Goal: Transaction & Acquisition: Book appointment/travel/reservation

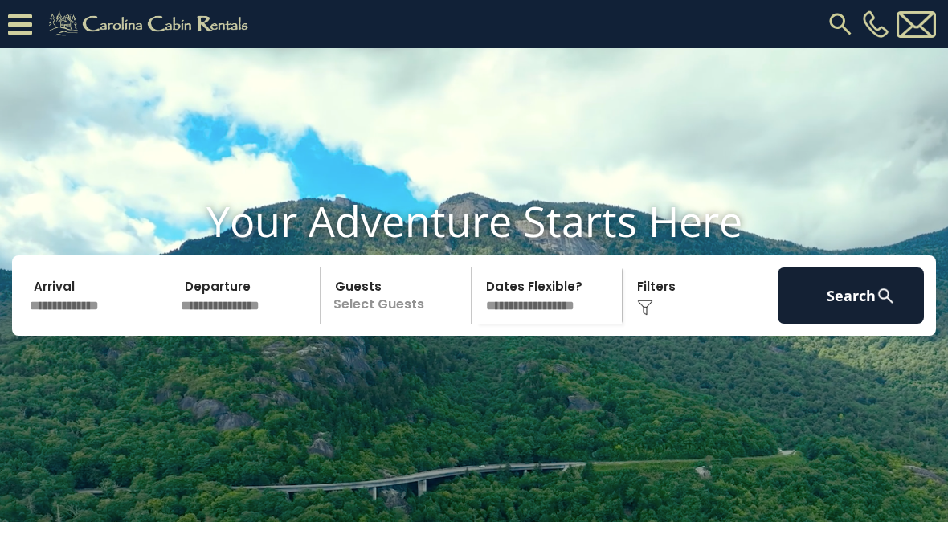
click at [55, 324] on input "text" at bounding box center [97, 296] width 146 height 56
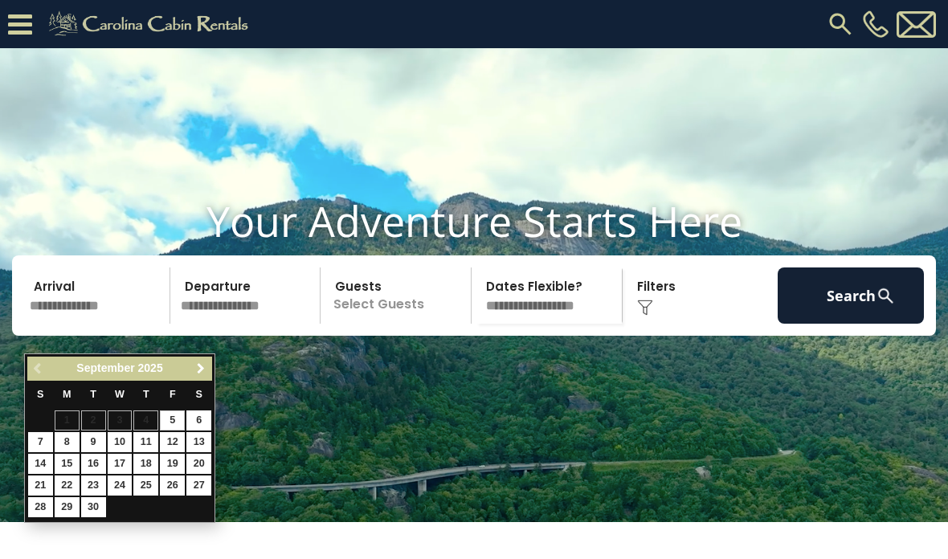
click at [199, 372] on span "Next" at bounding box center [200, 368] width 13 height 13
click at [171, 438] on link "10" at bounding box center [172, 442] width 25 height 20
type input "********"
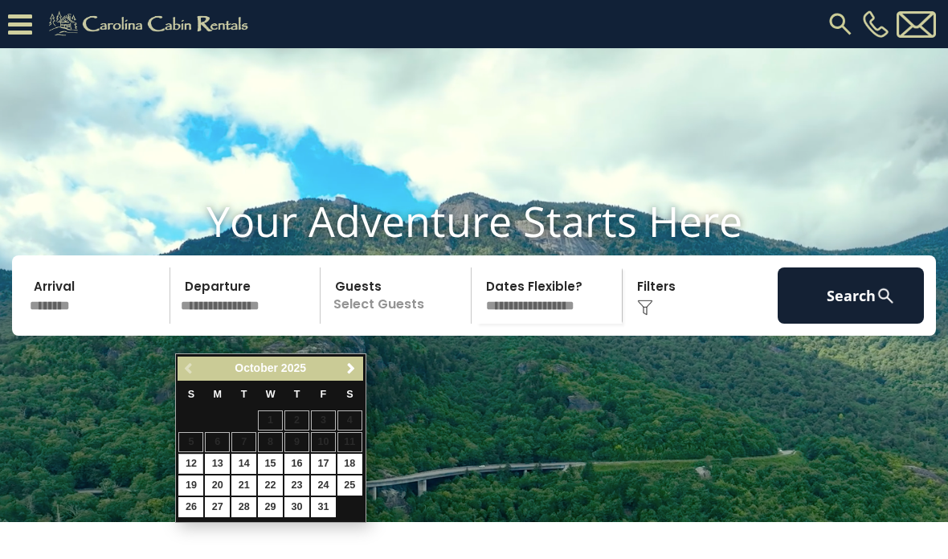
click at [183, 460] on link "12" at bounding box center [190, 464] width 25 height 20
type input "********"
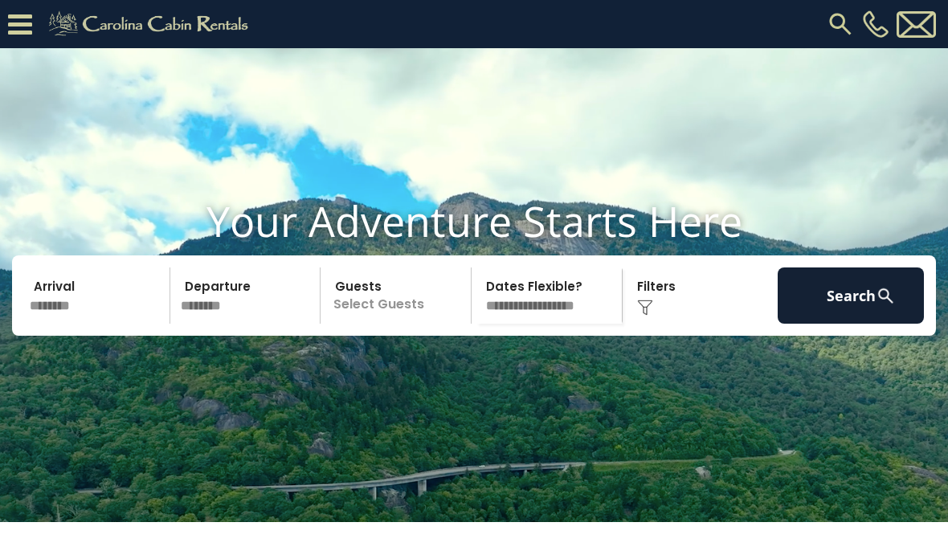
click at [52, 324] on input "********" at bounding box center [97, 296] width 146 height 56
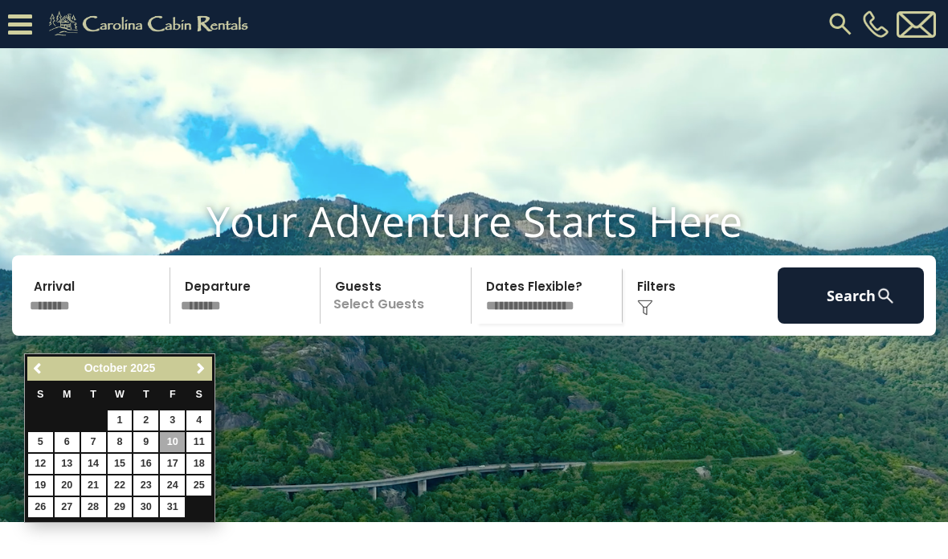
click at [407, 324] on p "Select Guests" at bounding box center [397, 296] width 145 height 56
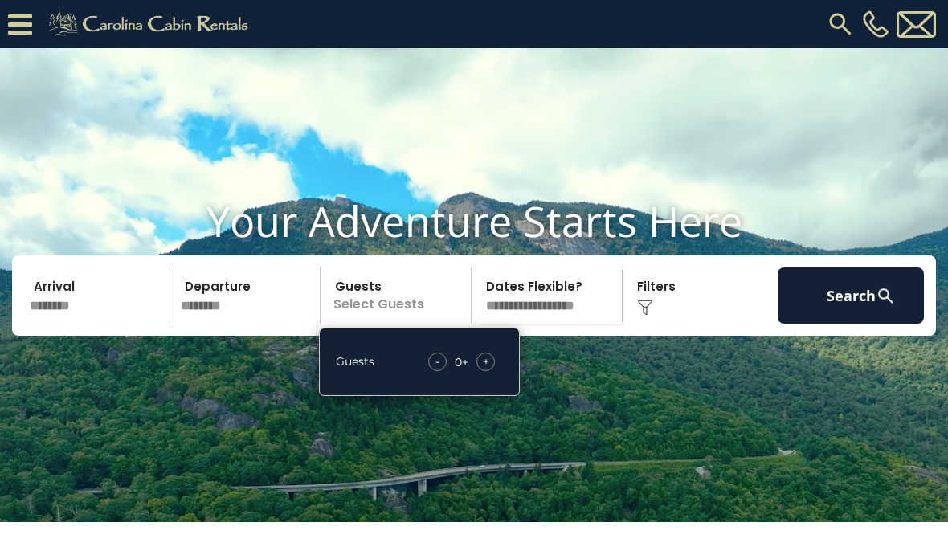
click at [491, 371] on div "+" at bounding box center [486, 362] width 18 height 18
click at [494, 371] on div "- 1 + +" at bounding box center [463, 362] width 80 height 18
click at [492, 371] on div "+" at bounding box center [486, 362] width 18 height 18
click at [502, 371] on div "- 2 + +" at bounding box center [462, 362] width 82 height 18
click at [491, 371] on div "+" at bounding box center [486, 362] width 18 height 18
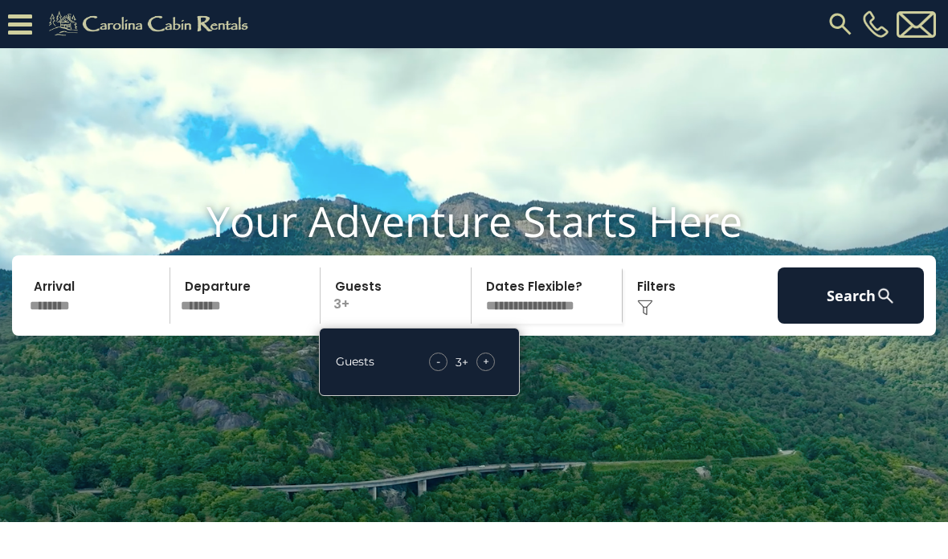
click at [507, 391] on div "Guests - 3 + +" at bounding box center [419, 362] width 201 height 68
click at [491, 371] on div "+" at bounding box center [486, 362] width 18 height 18
click at [493, 371] on div "+" at bounding box center [486, 362] width 18 height 18
click at [494, 371] on div "+" at bounding box center [486, 362] width 18 height 18
click at [861, 324] on button "Search" at bounding box center [851, 296] width 146 height 56
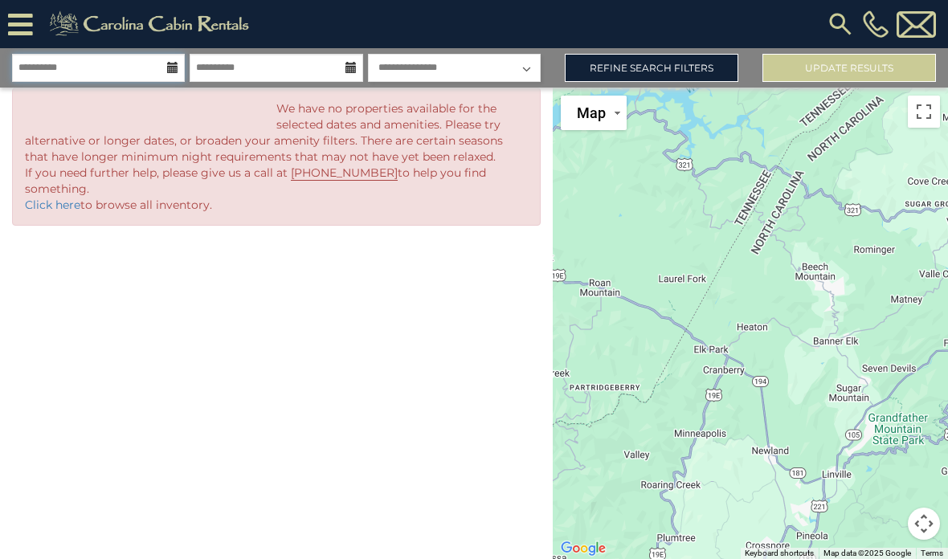
click at [147, 80] on input "**********" at bounding box center [98, 68] width 173 height 28
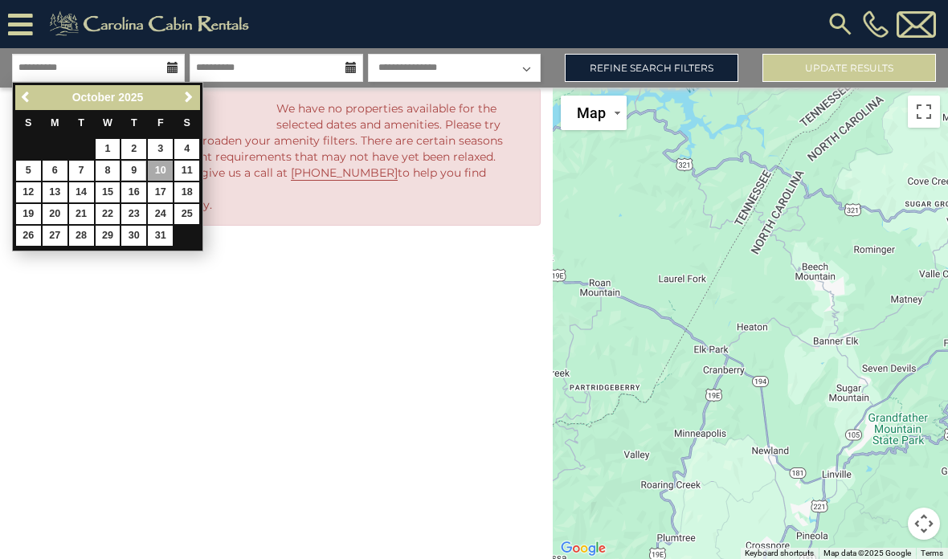
click at [131, 173] on link "9" at bounding box center [133, 171] width 25 height 20
type input "*******"
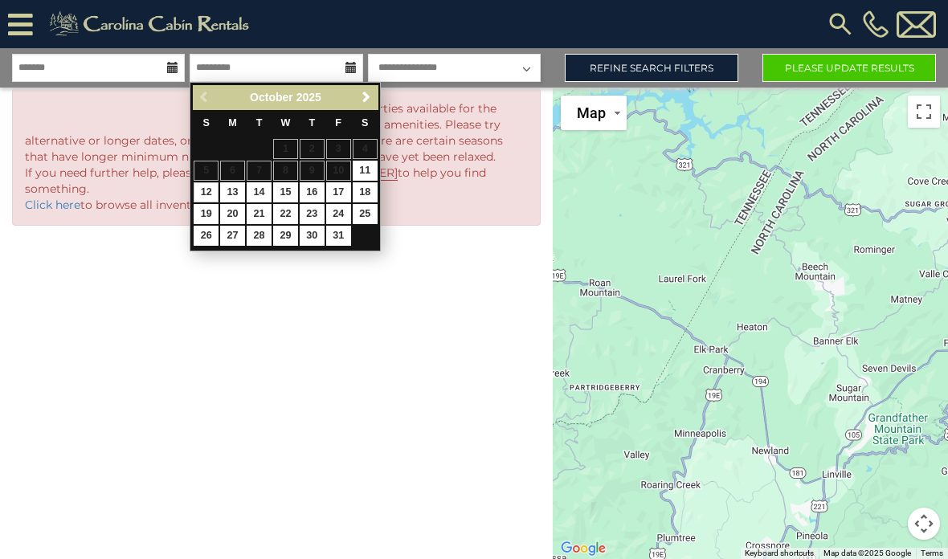
click at [215, 194] on link "12" at bounding box center [206, 192] width 25 height 20
type input "********"
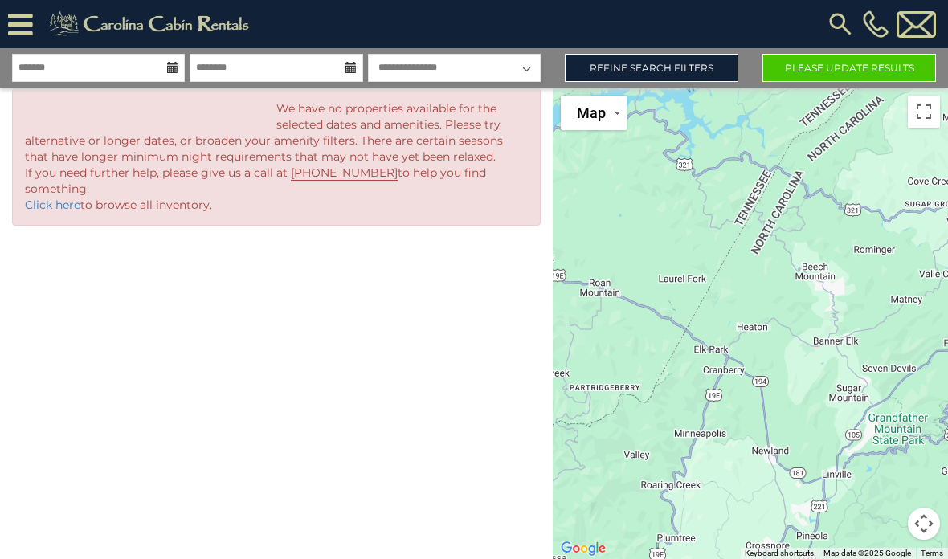
click at [910, 69] on button "Please Update Results" at bounding box center [850, 68] width 174 height 28
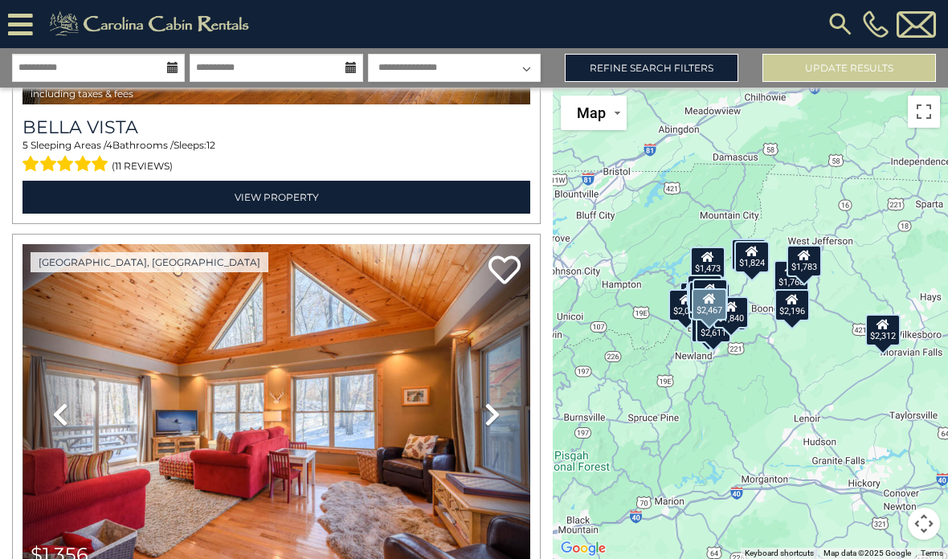
scroll to position [4714, 0]
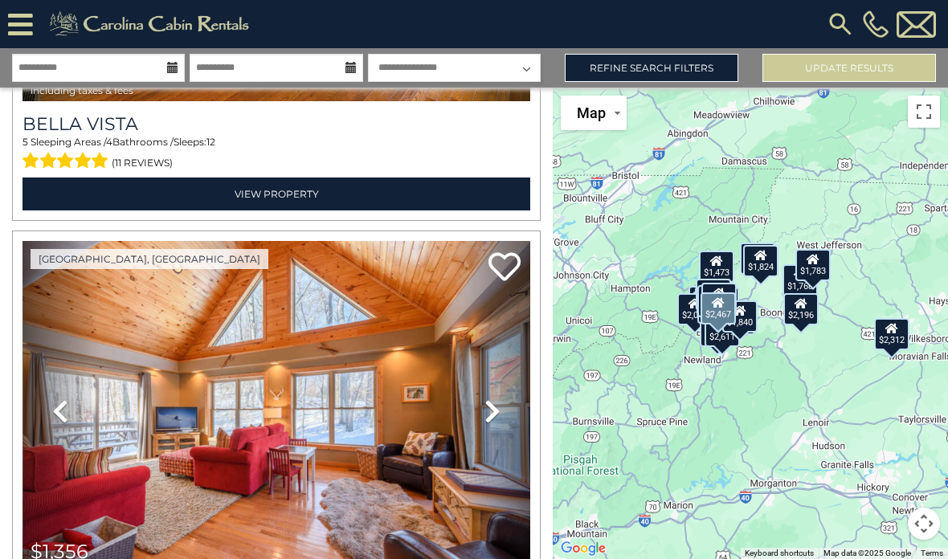
click at [804, 383] on div "$2,467 $2,512 $3,271 $2,826 $5,766 $2,334 $2,771 $1,830 $2,257 $1,876 $1,356 $1…" at bounding box center [750, 324] width 395 height 472
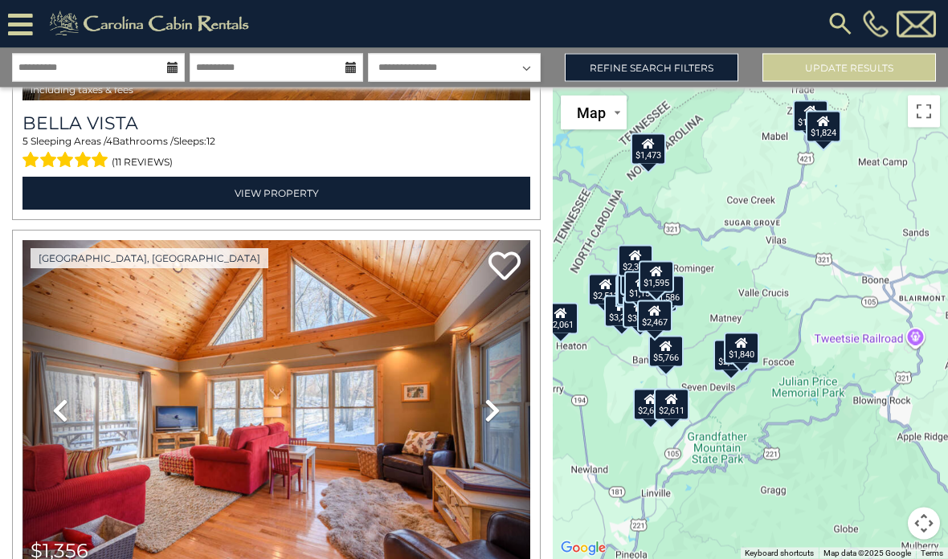
scroll to position [37, 0]
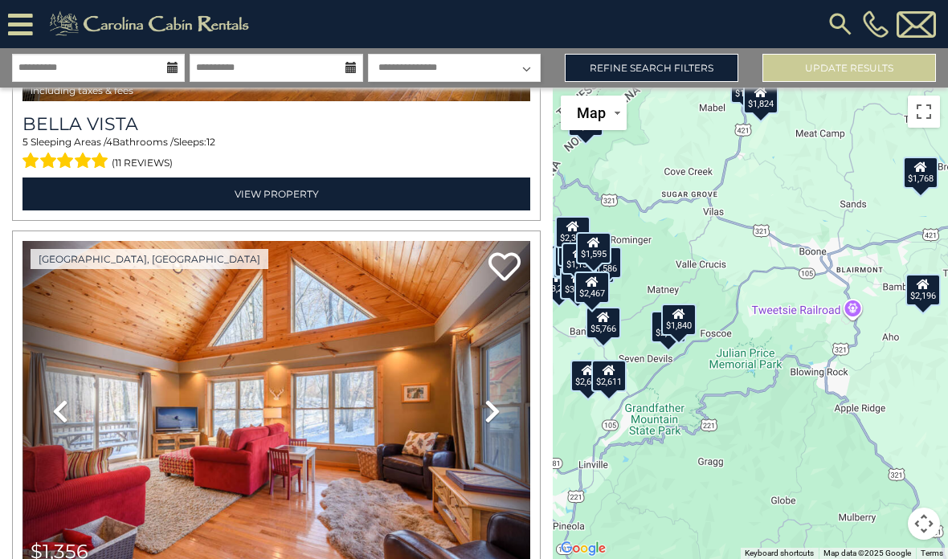
click at [939, 280] on div "$2,196" at bounding box center [923, 289] width 35 height 32
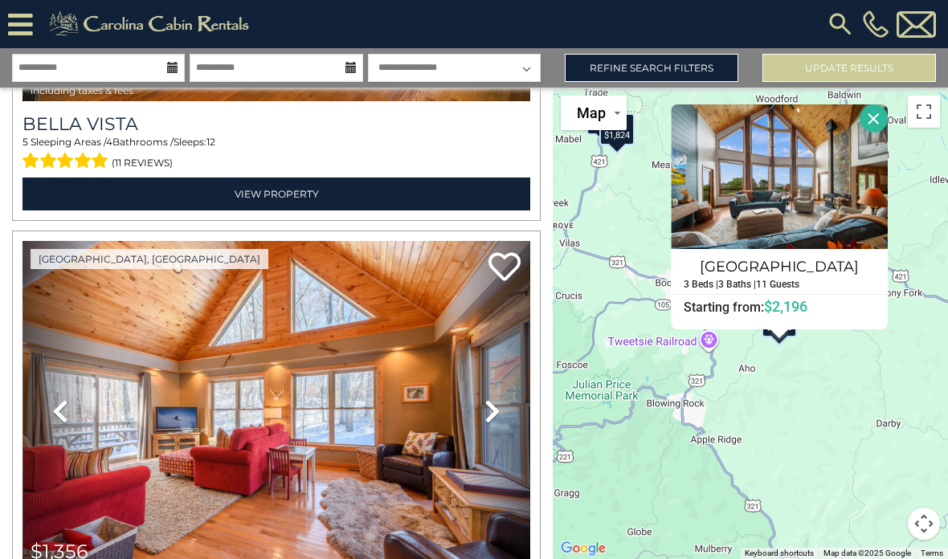
click at [810, 258] on h4 "[GEOGRAPHIC_DATA]" at bounding box center [779, 266] width 215 height 26
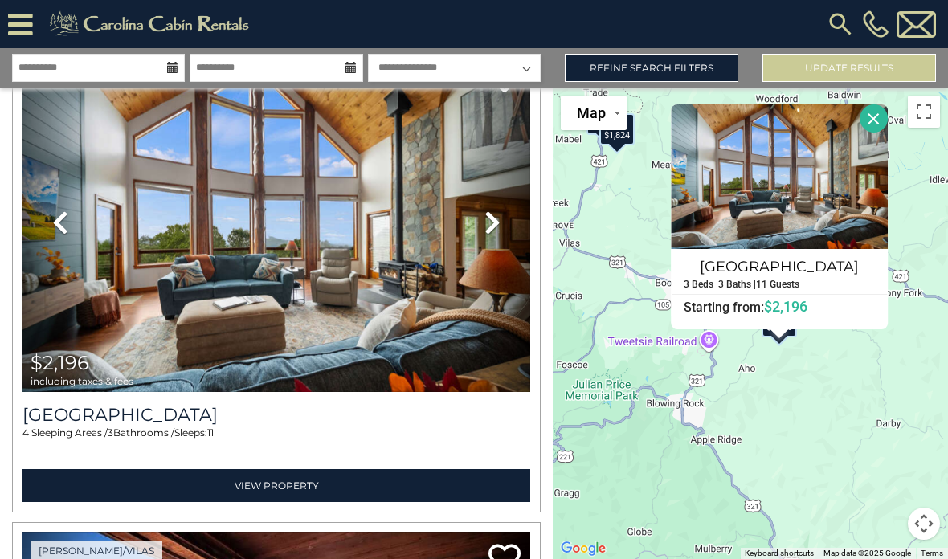
scroll to position [9705, 0]
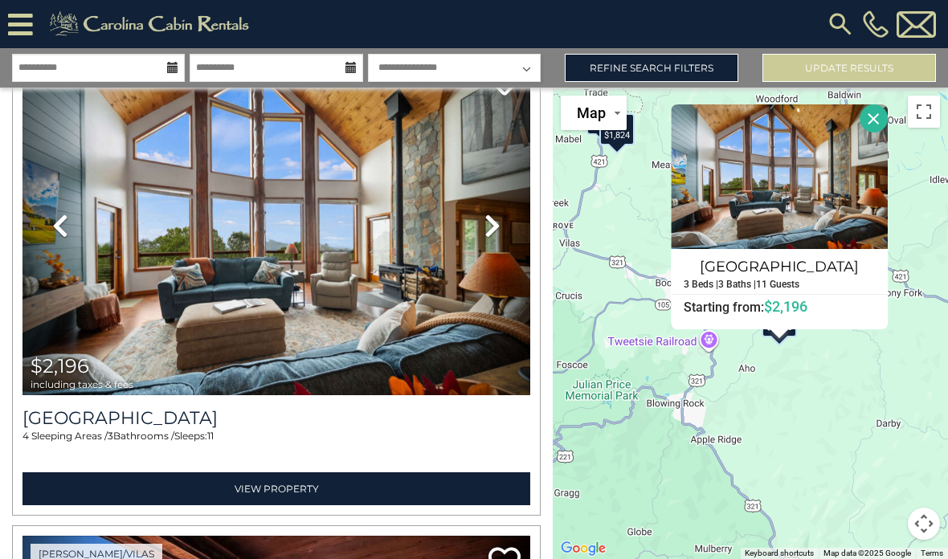
click at [66, 473] on link "View Property" at bounding box center [277, 489] width 508 height 33
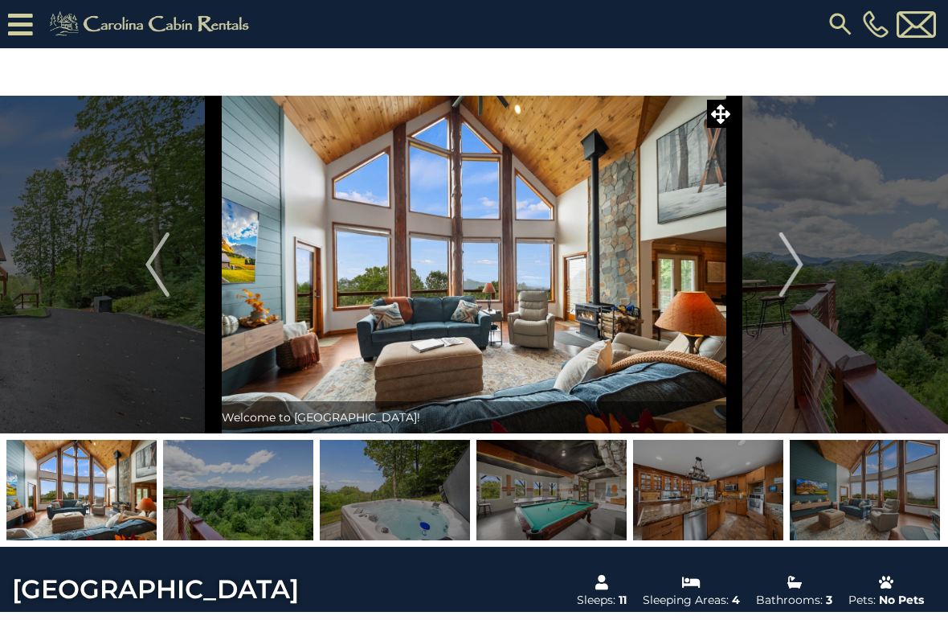
click at [802, 268] on img "Next" at bounding box center [791, 264] width 24 height 64
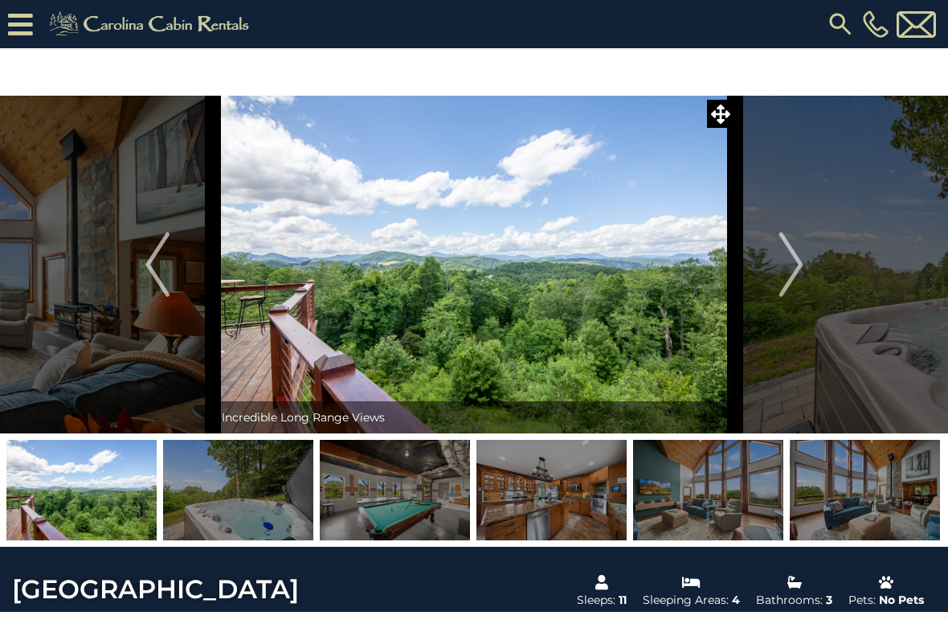
click at [813, 268] on button "Next" at bounding box center [791, 265] width 113 height 338
click at [802, 273] on img "Next" at bounding box center [791, 264] width 24 height 64
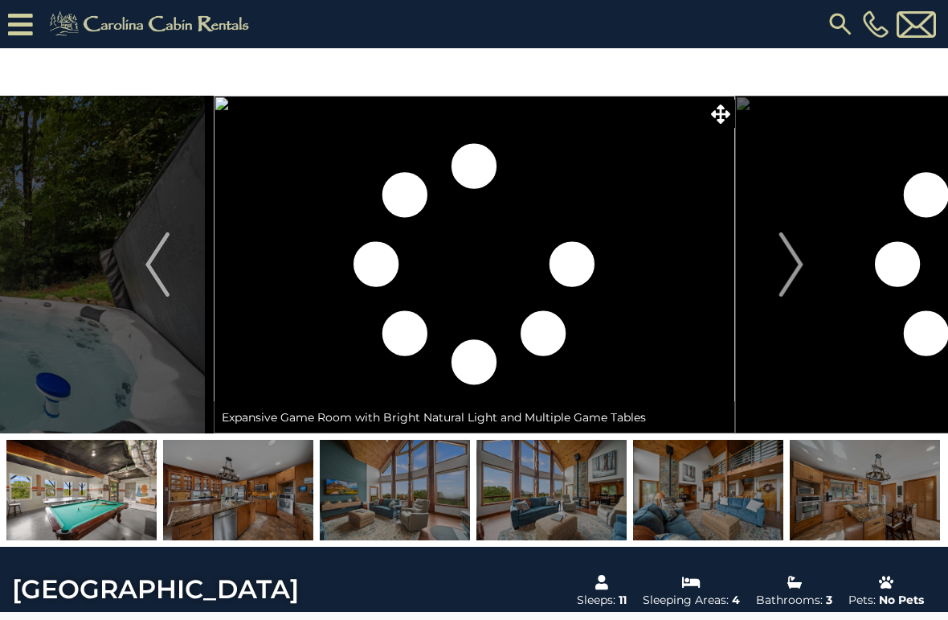
click at [790, 273] on img "Next" at bounding box center [791, 264] width 24 height 64
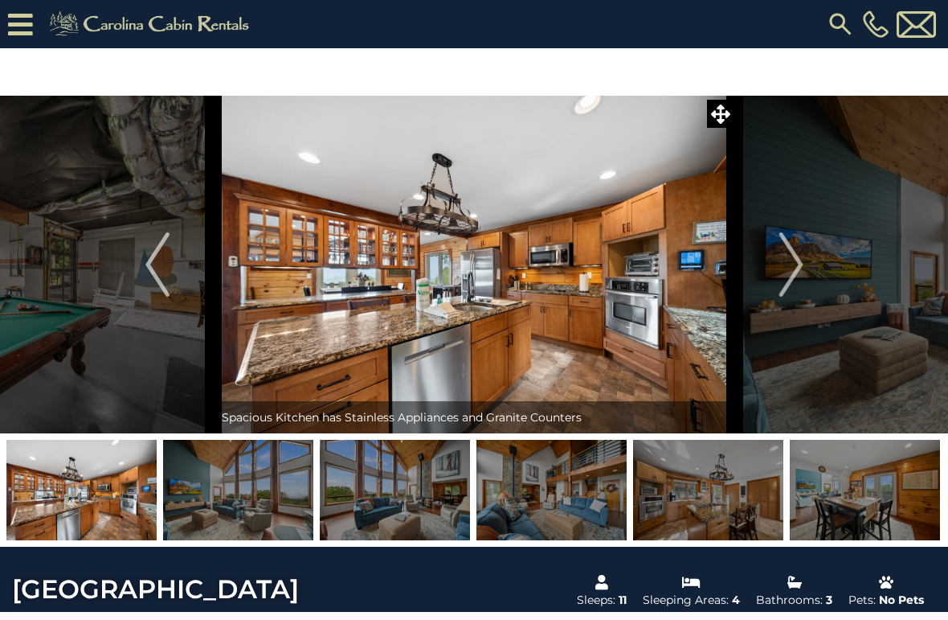
click at [788, 274] on img "Next" at bounding box center [791, 264] width 24 height 64
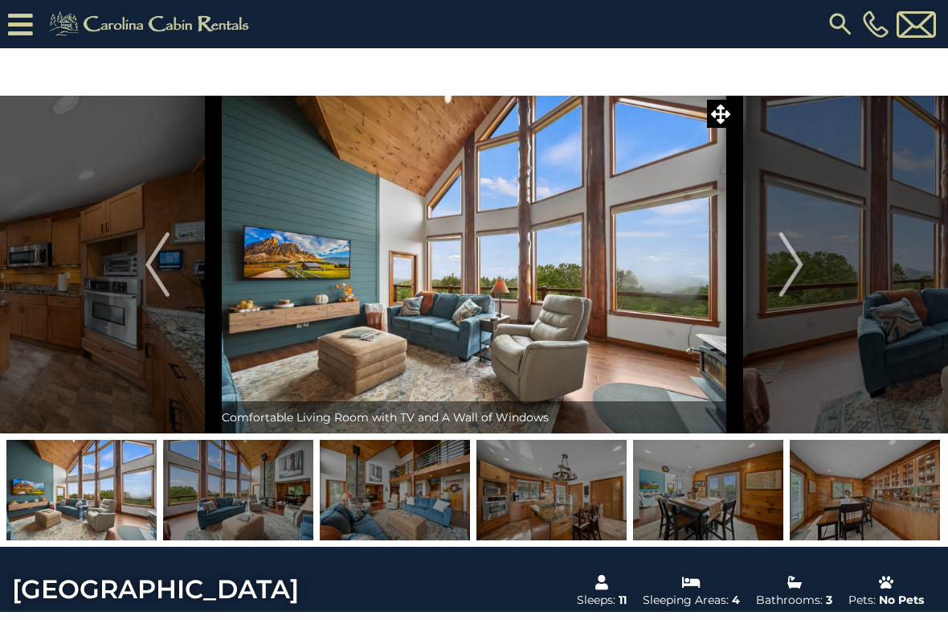
click at [801, 268] on img "Next" at bounding box center [791, 264] width 24 height 64
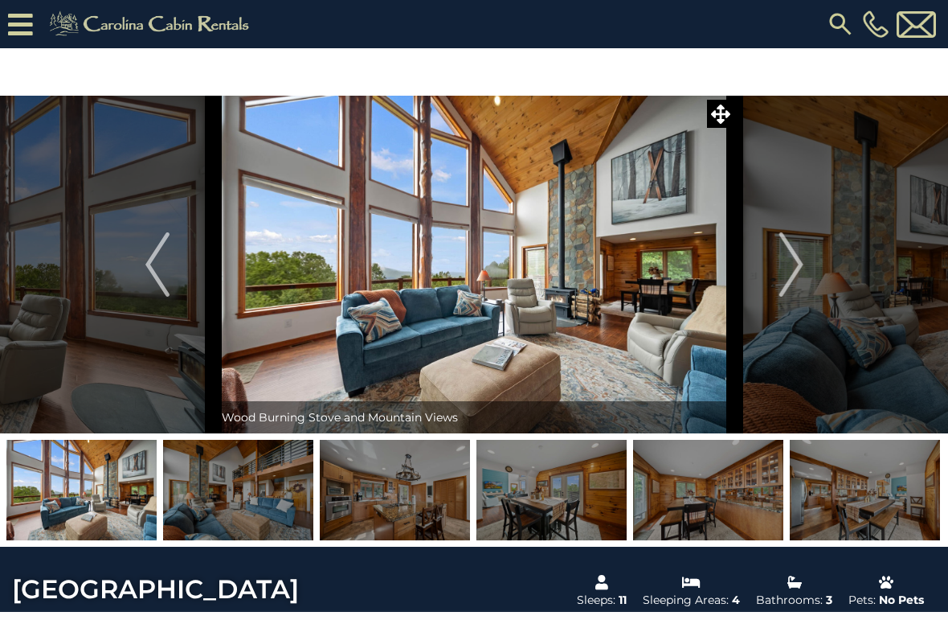
click at [801, 274] on img "Next" at bounding box center [791, 264] width 24 height 64
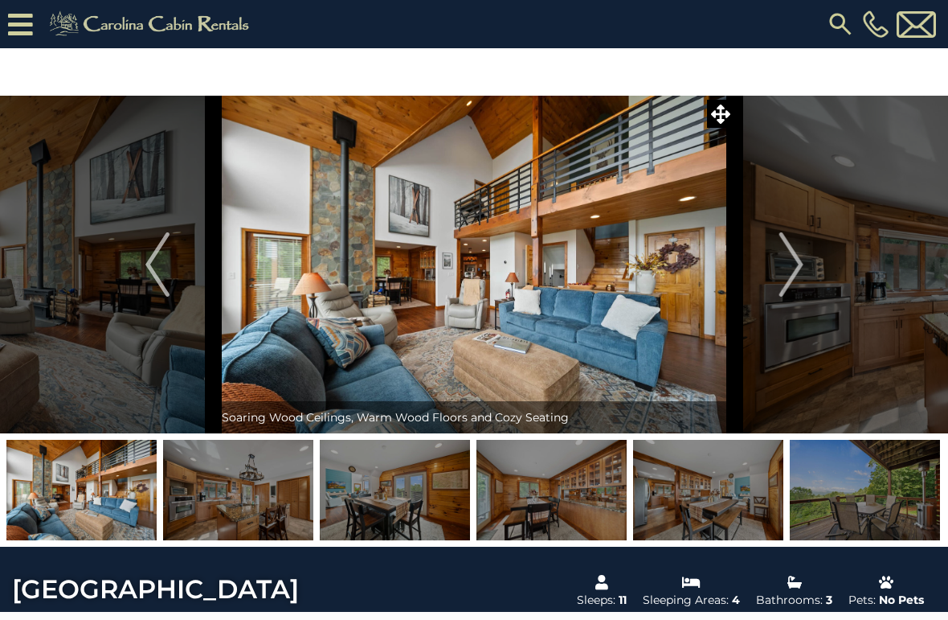
click at [800, 272] on img "Next" at bounding box center [791, 264] width 24 height 64
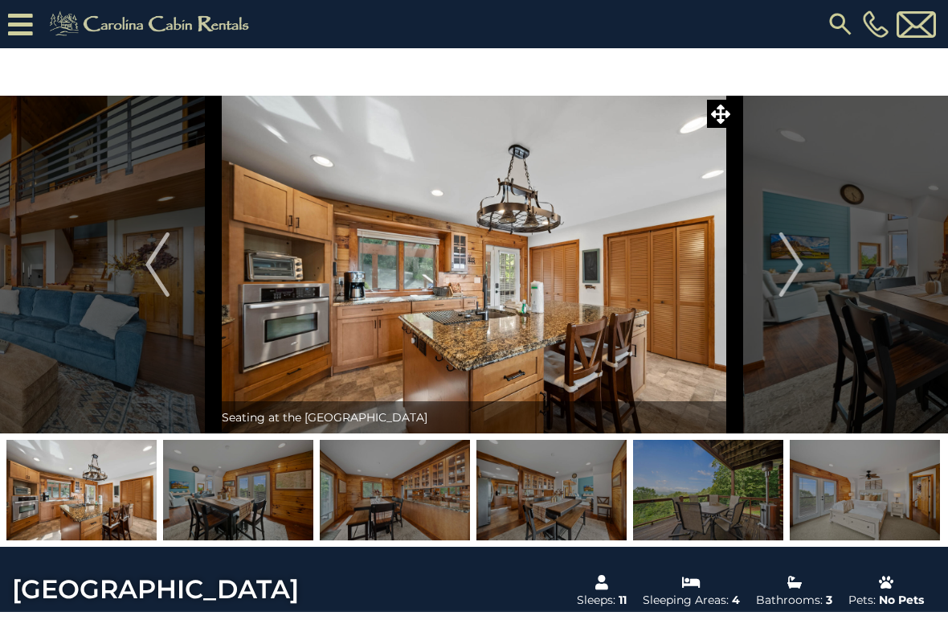
click at [803, 266] on img "Next" at bounding box center [791, 264] width 24 height 64
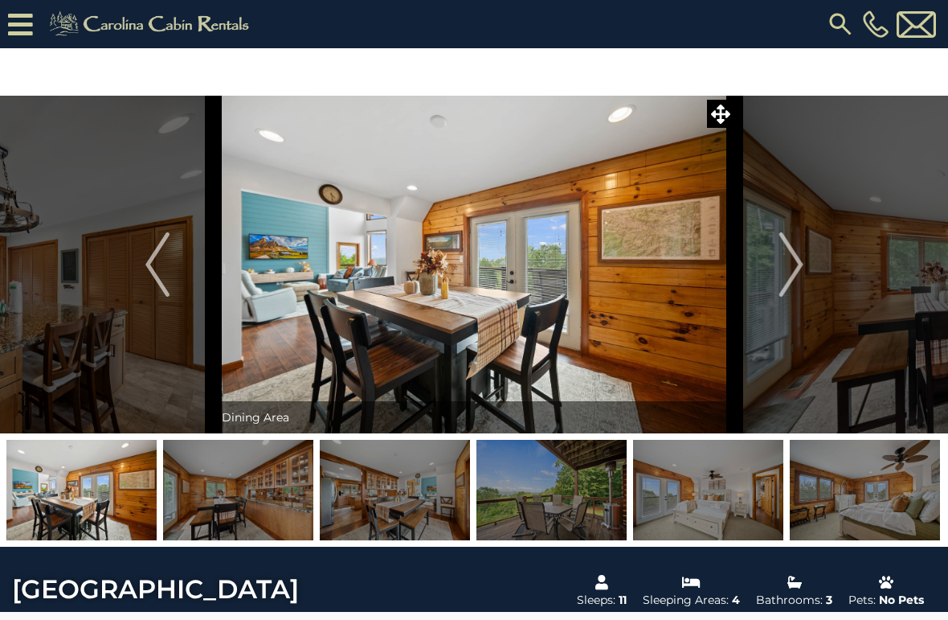
click at [801, 268] on img "Next" at bounding box center [791, 264] width 24 height 64
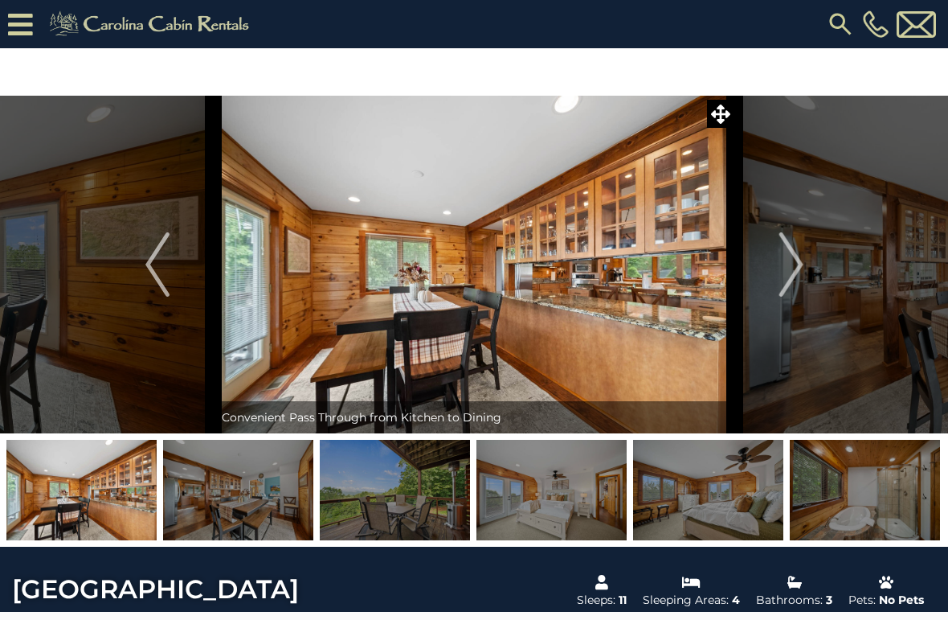
click at [799, 272] on img "Next" at bounding box center [791, 264] width 24 height 64
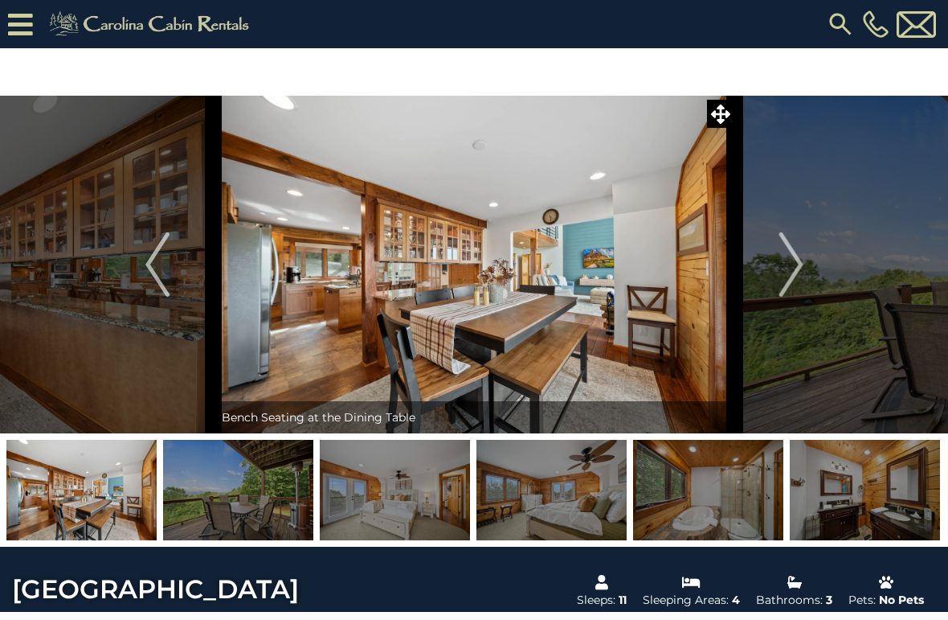
click at [796, 274] on img "Next" at bounding box center [791, 264] width 24 height 64
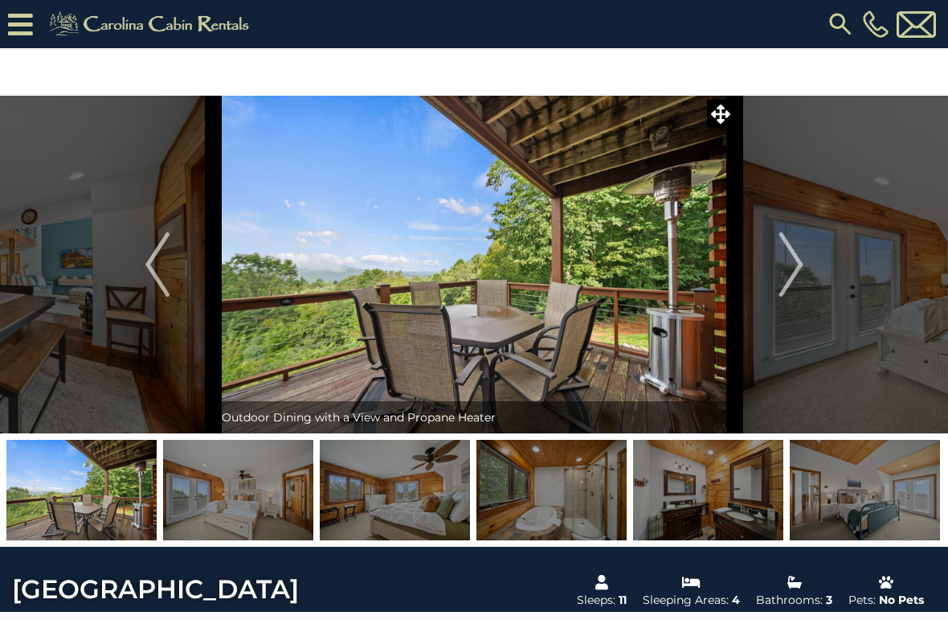
click at [796, 276] on img "Next" at bounding box center [791, 264] width 24 height 64
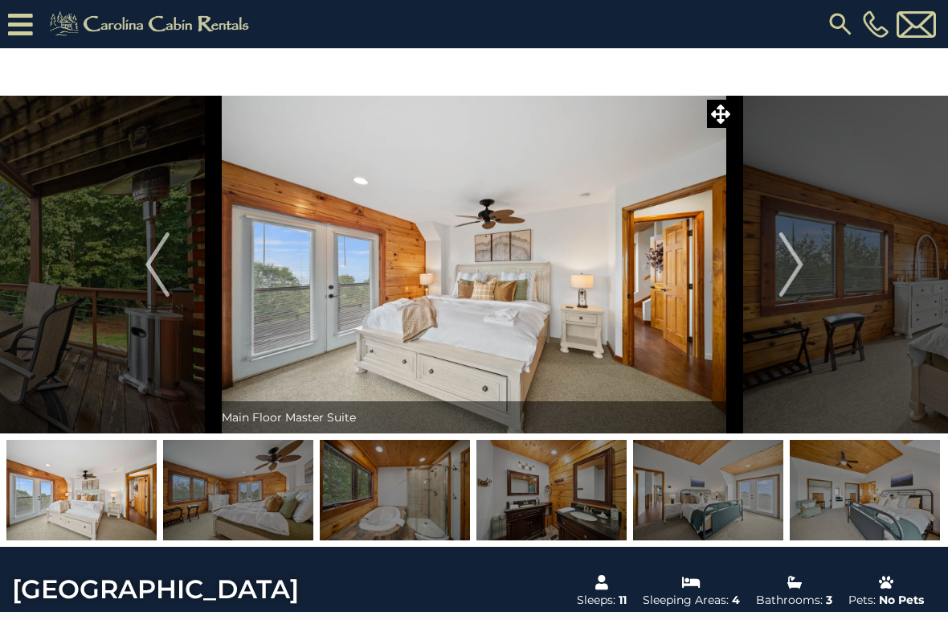
click at [795, 271] on img "Next" at bounding box center [791, 264] width 24 height 64
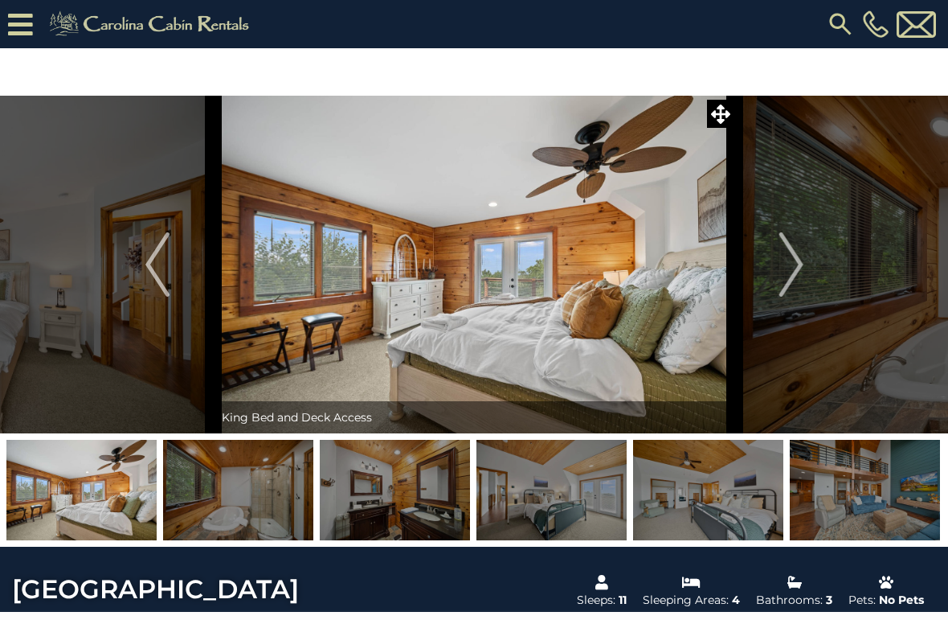
click at [792, 264] on img "Next" at bounding box center [791, 264] width 24 height 64
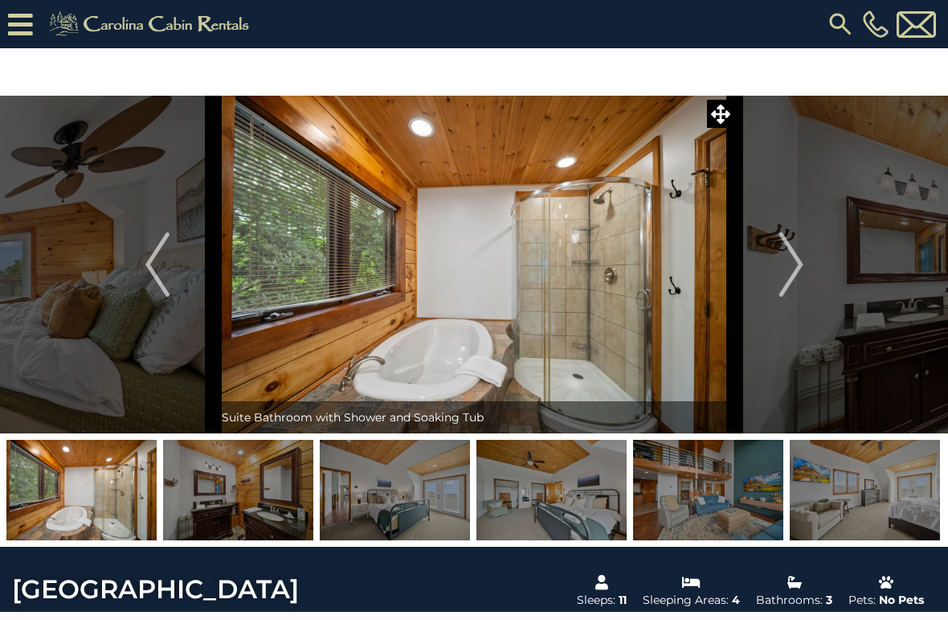
click at [797, 260] on img "Next" at bounding box center [791, 264] width 24 height 64
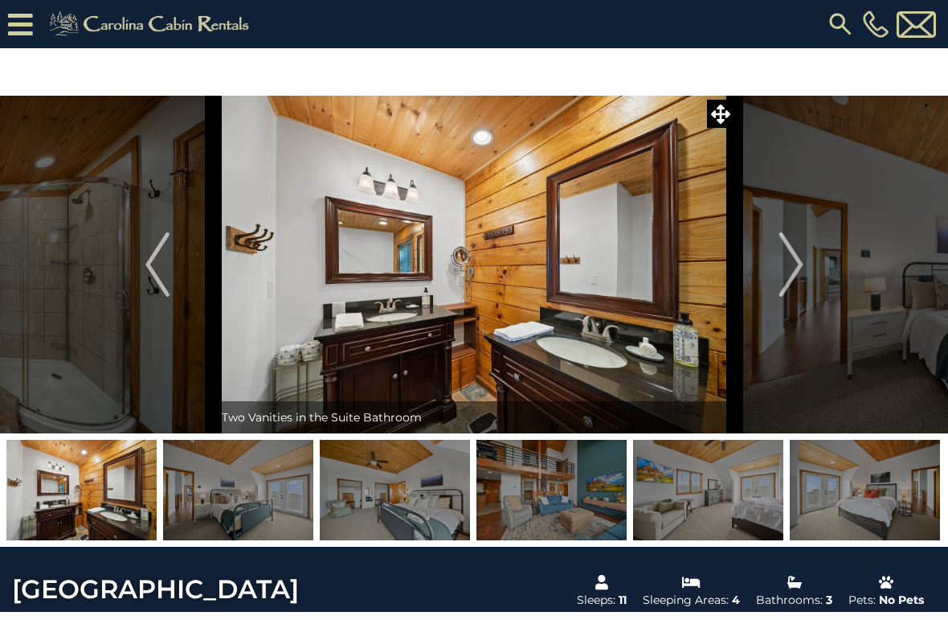
click at [793, 266] on img "Next" at bounding box center [791, 264] width 24 height 64
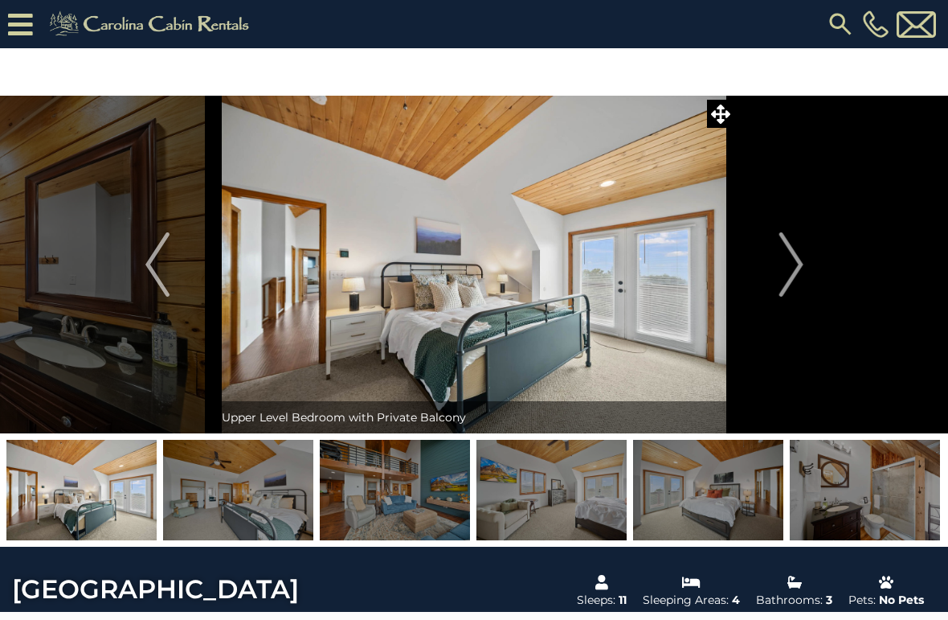
click at [802, 260] on img "Next" at bounding box center [791, 264] width 24 height 64
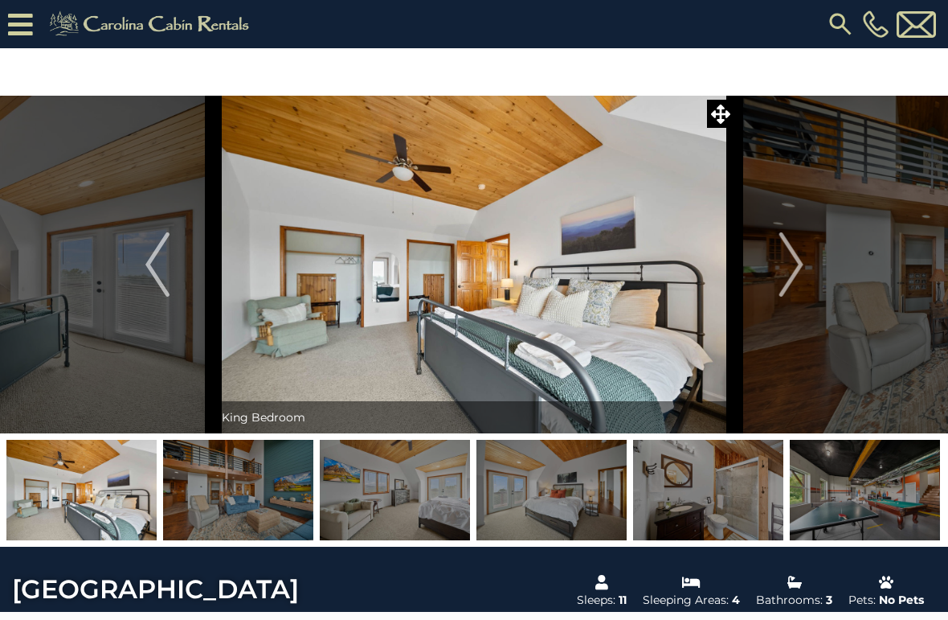
click at [792, 266] on img "Next" at bounding box center [791, 264] width 24 height 64
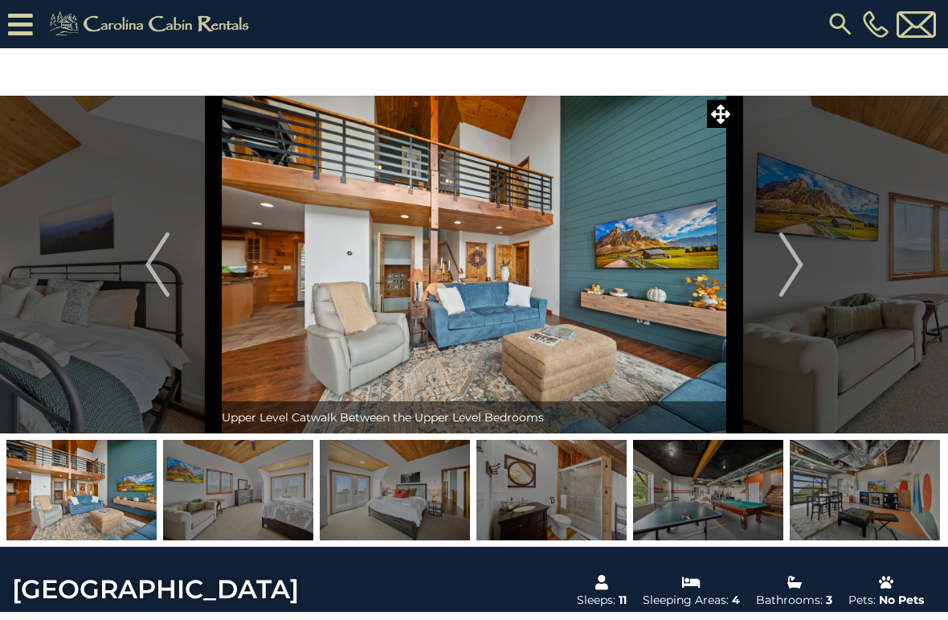
click at [795, 263] on img "Next" at bounding box center [791, 264] width 24 height 64
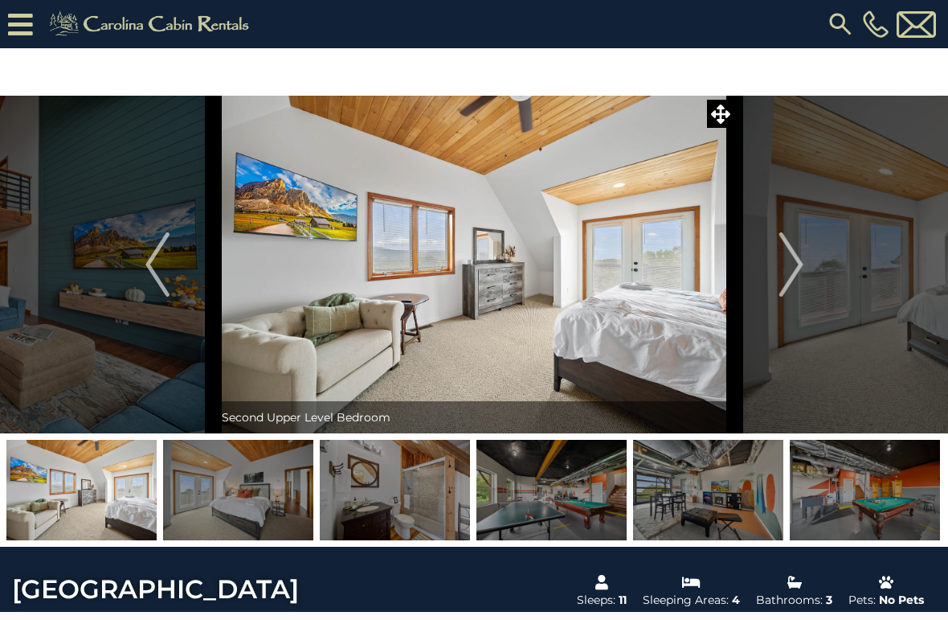
click at [799, 260] on img "Next" at bounding box center [791, 264] width 24 height 64
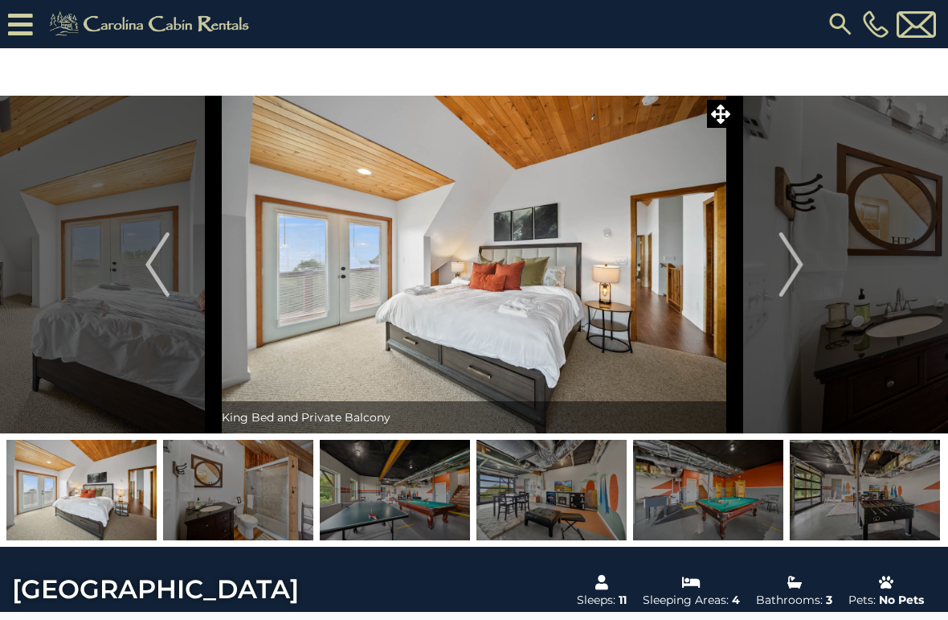
click at [803, 264] on img "Next" at bounding box center [791, 264] width 24 height 64
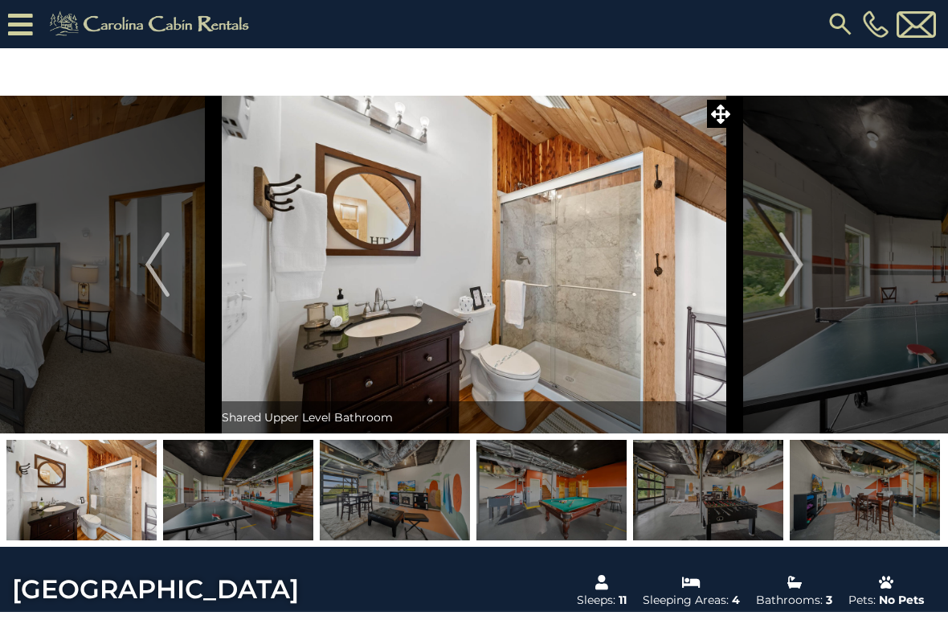
click at [800, 261] on img "Next" at bounding box center [791, 264] width 24 height 64
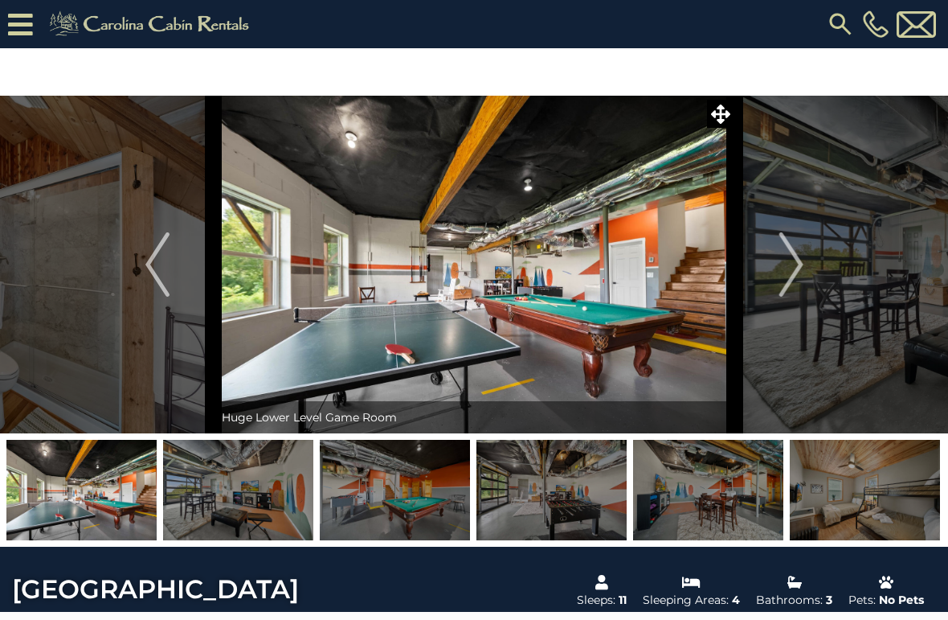
click at [802, 256] on img "Next" at bounding box center [791, 264] width 24 height 64
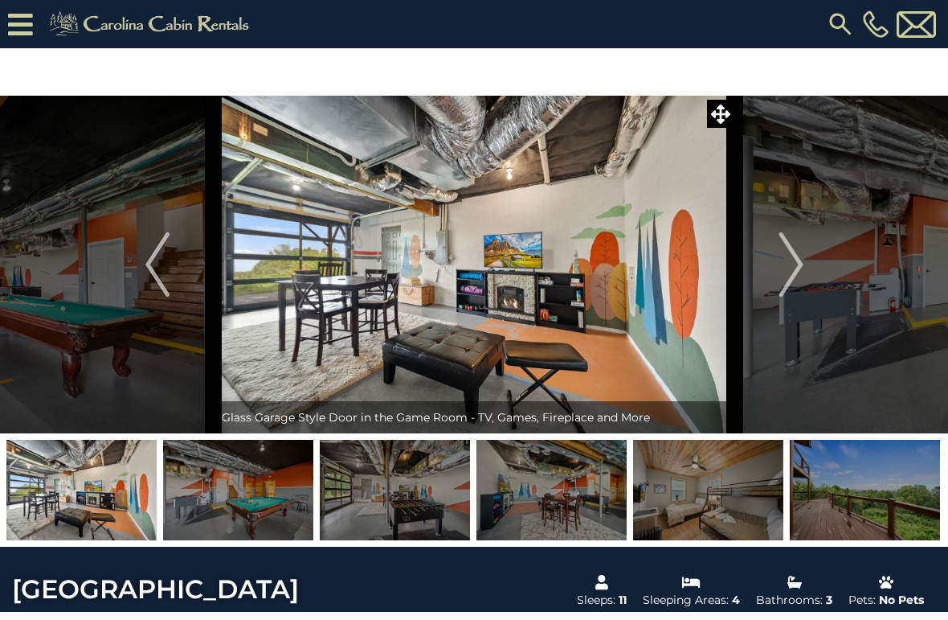
click at [805, 252] on button "Next" at bounding box center [791, 265] width 113 height 338
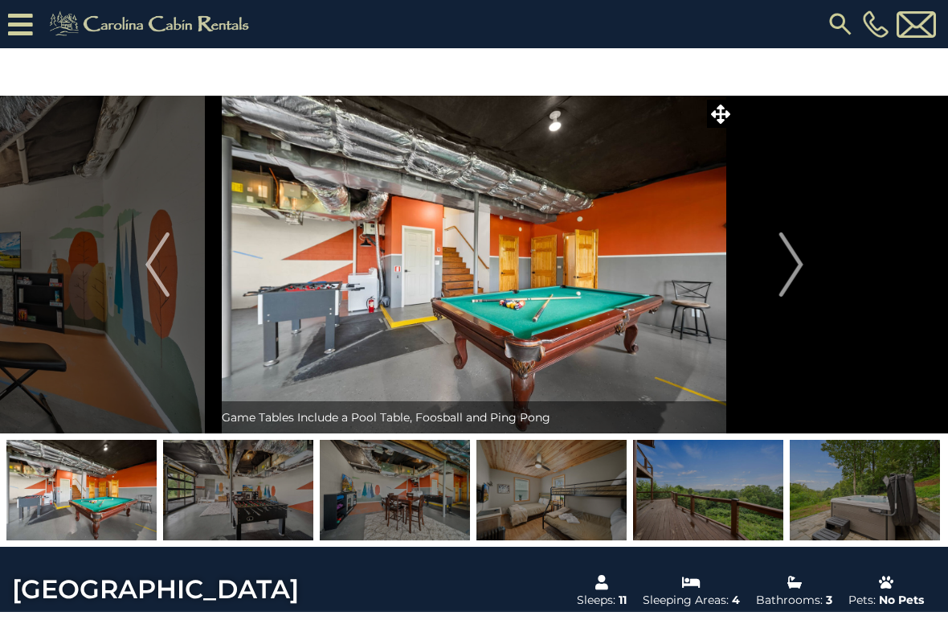
click at [808, 265] on button "Next" at bounding box center [791, 265] width 113 height 338
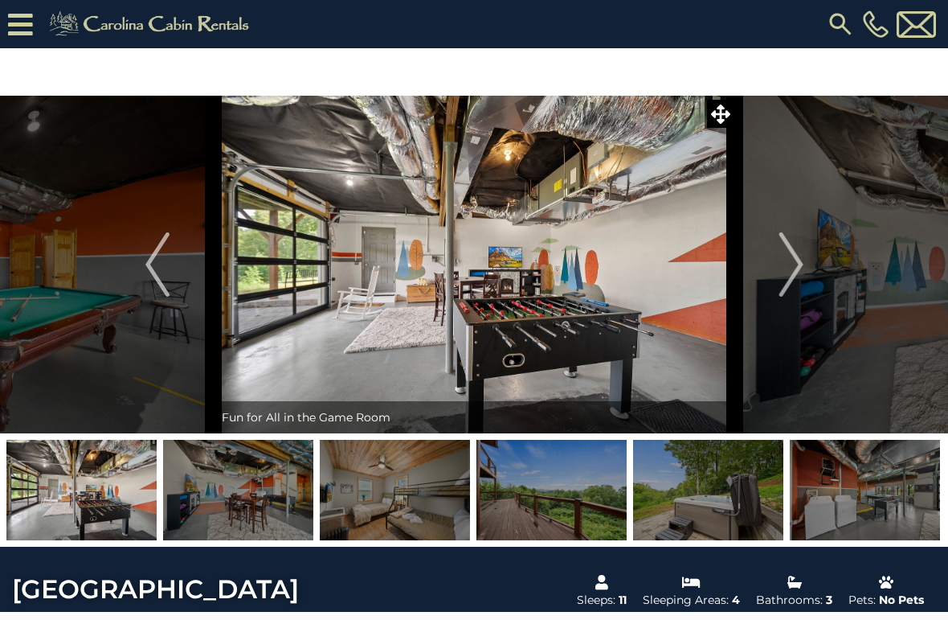
click at [808, 268] on button "Next" at bounding box center [791, 265] width 113 height 338
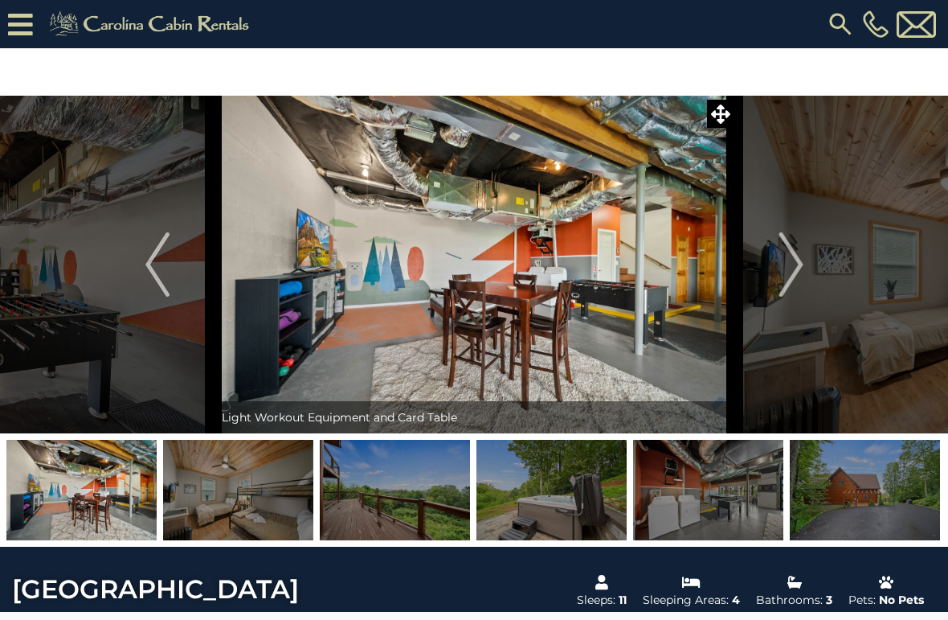
click at [803, 258] on img "Next" at bounding box center [791, 264] width 24 height 64
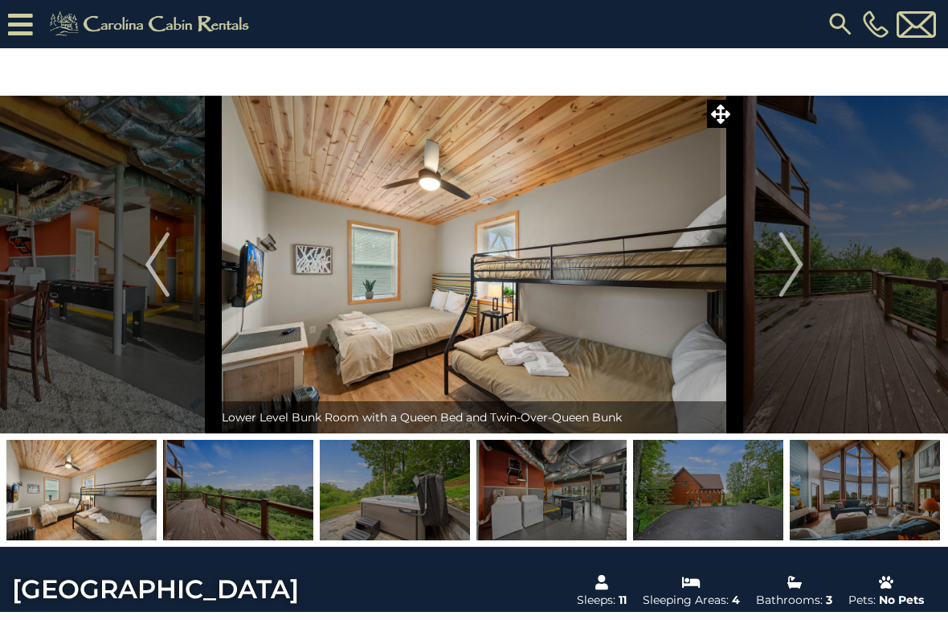
click at [824, 298] on button "Next" at bounding box center [791, 265] width 113 height 338
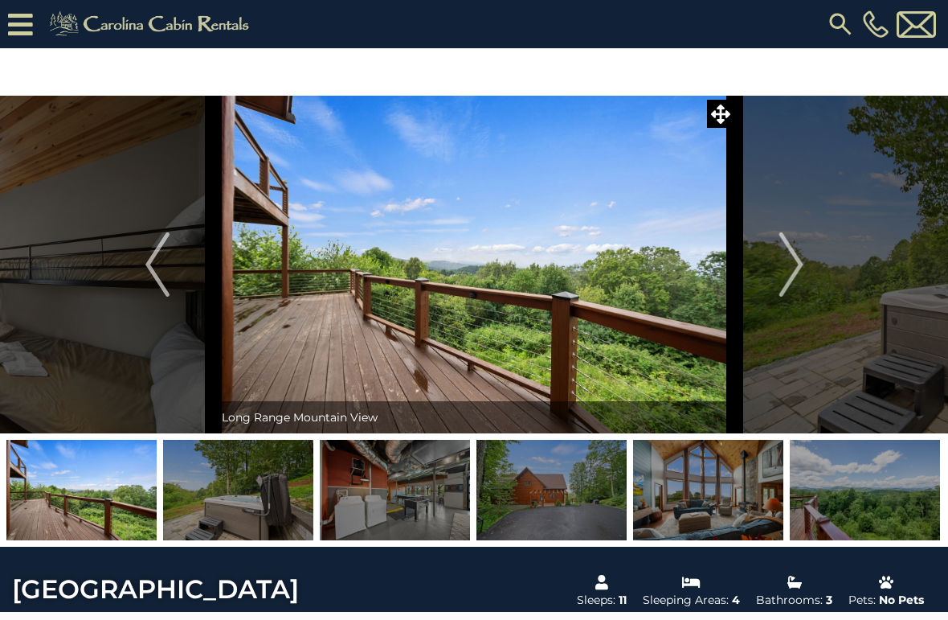
click at [821, 280] on button "Next" at bounding box center [791, 265] width 113 height 338
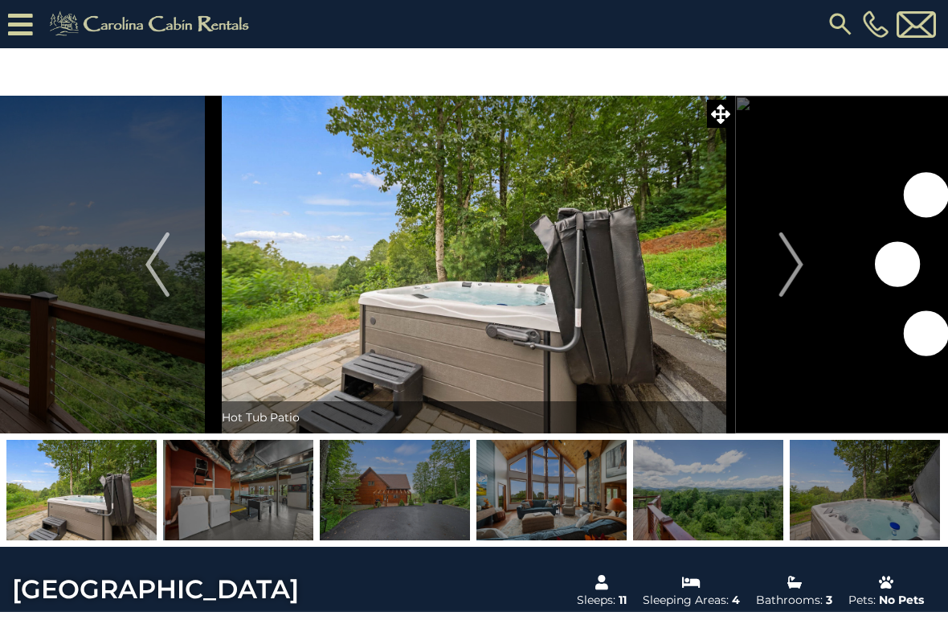
click at [817, 280] on button "Next" at bounding box center [791, 265] width 113 height 338
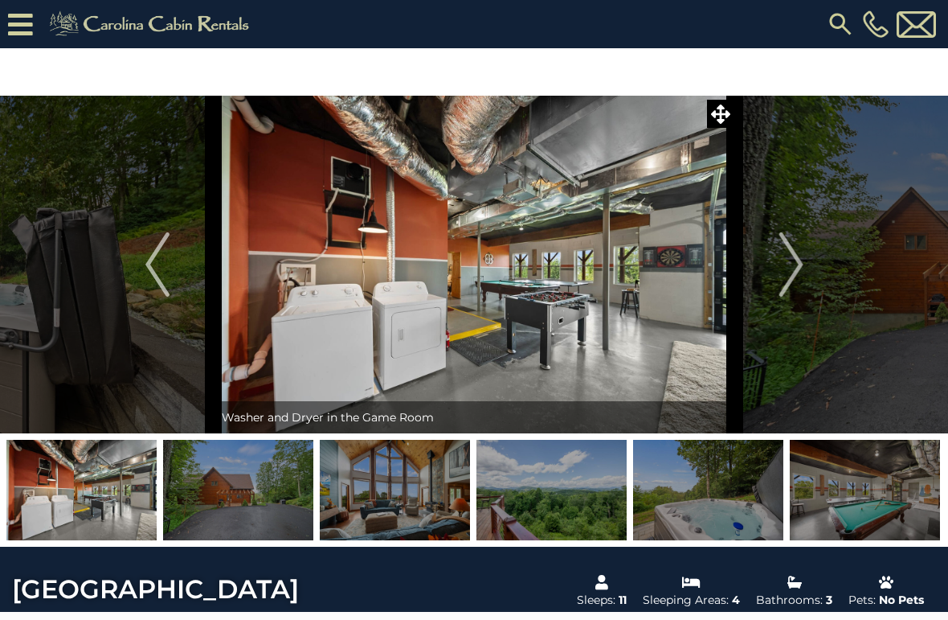
click at [810, 267] on button "Next" at bounding box center [791, 265] width 113 height 338
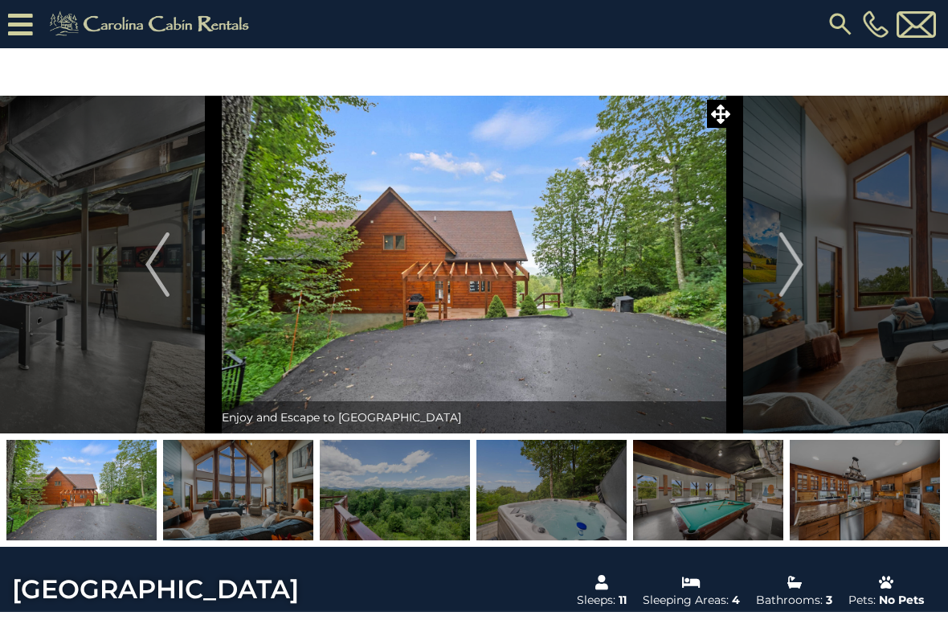
click at [20, 17] on icon at bounding box center [20, 24] width 25 height 28
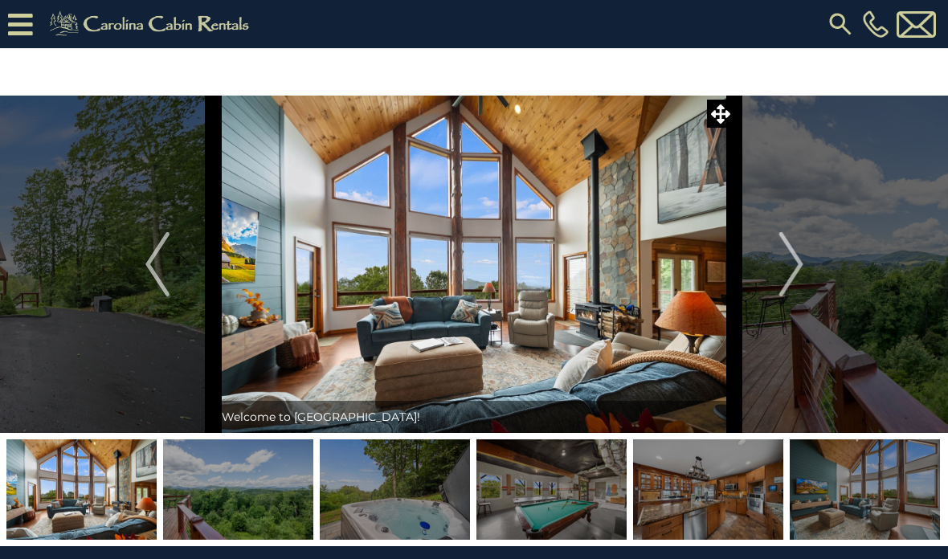
click at [792, 266] on img "Next" at bounding box center [791, 264] width 24 height 64
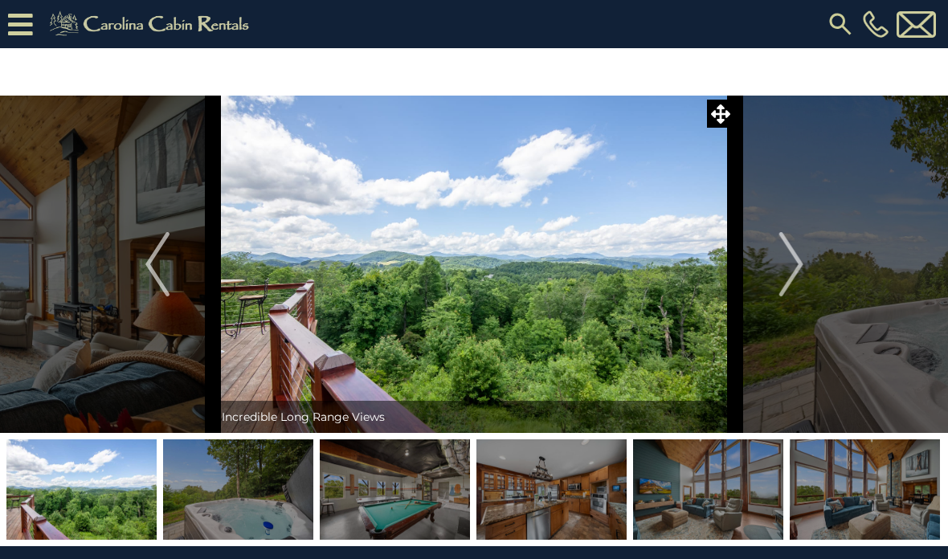
click at [810, 283] on button "Next" at bounding box center [791, 265] width 113 height 338
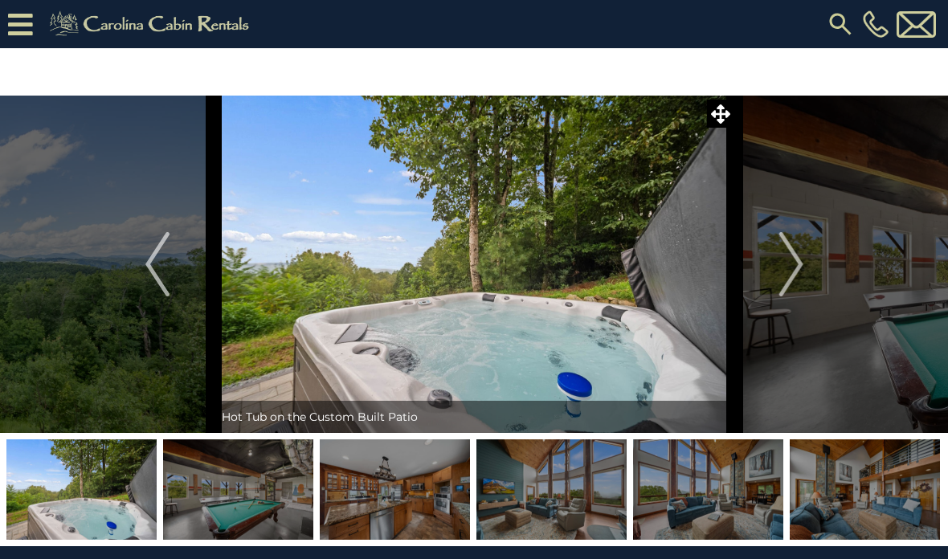
click at [808, 281] on button "Next" at bounding box center [791, 265] width 113 height 338
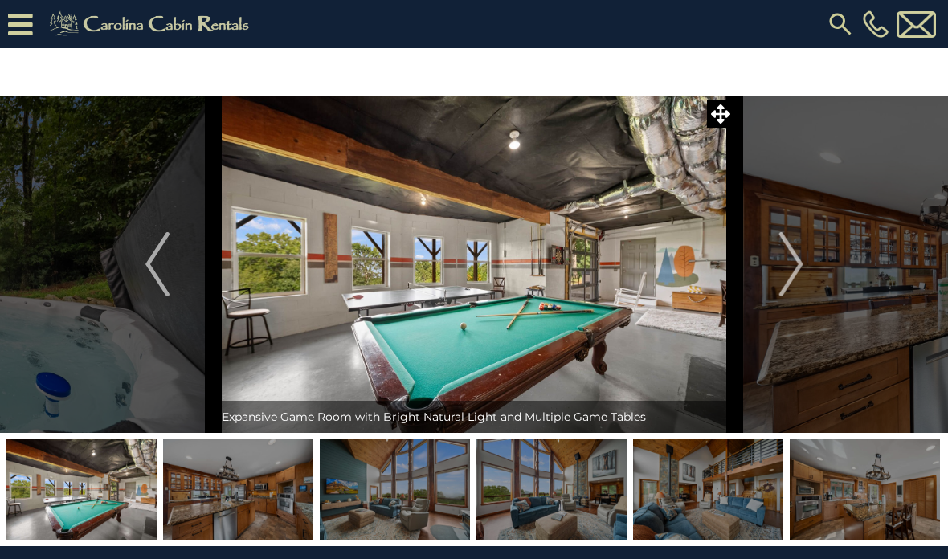
click at [807, 284] on button "Next" at bounding box center [791, 265] width 113 height 338
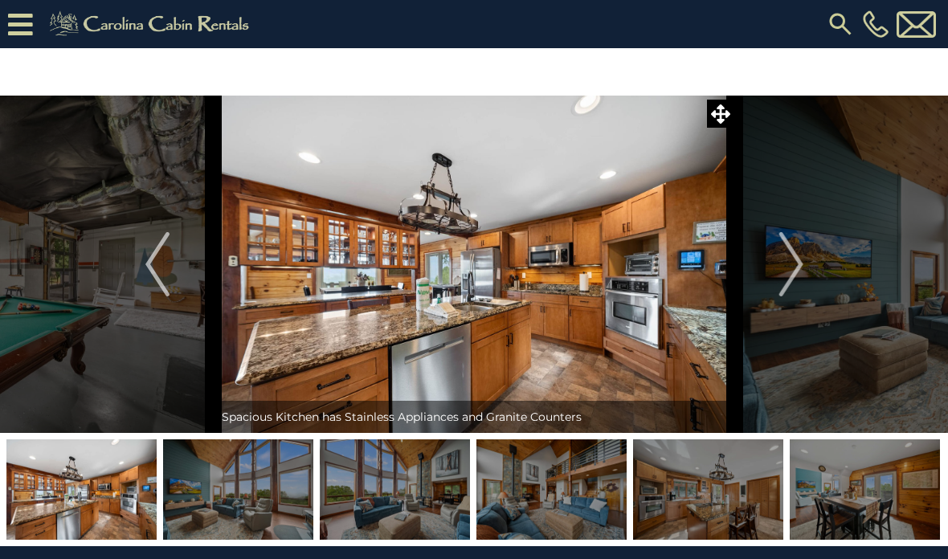
click at [808, 280] on button "Next" at bounding box center [791, 265] width 113 height 338
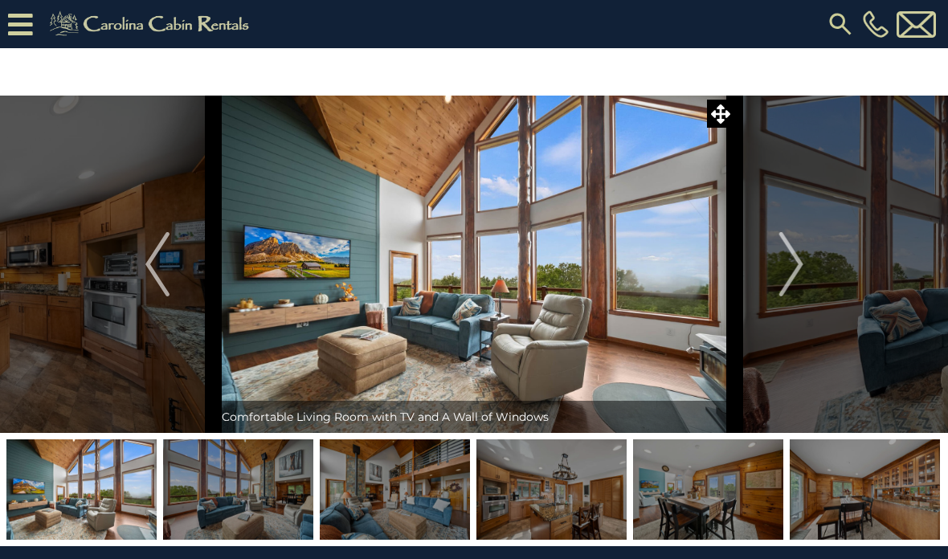
click at [805, 277] on button "Next" at bounding box center [791, 265] width 113 height 338
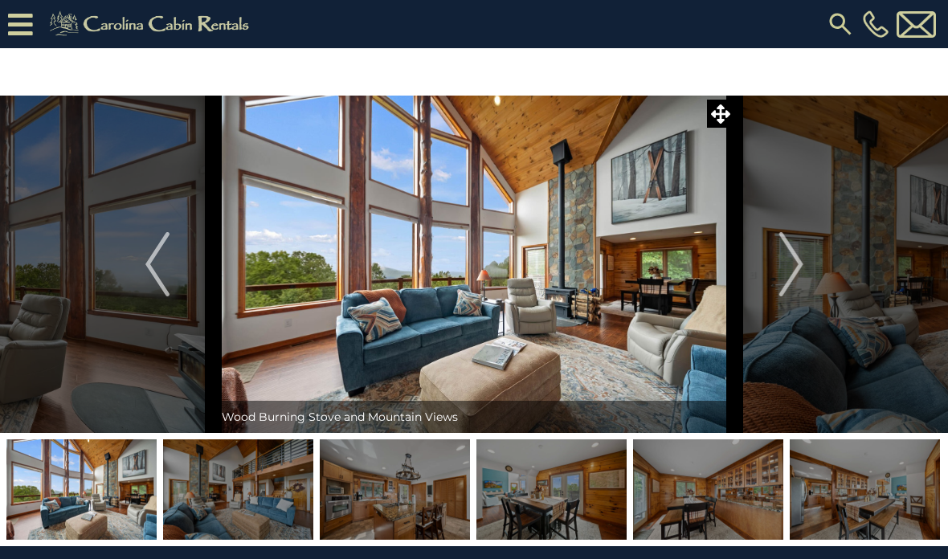
click at [800, 278] on img "Next" at bounding box center [791, 264] width 24 height 64
